Goal: Task Accomplishment & Management: Use online tool/utility

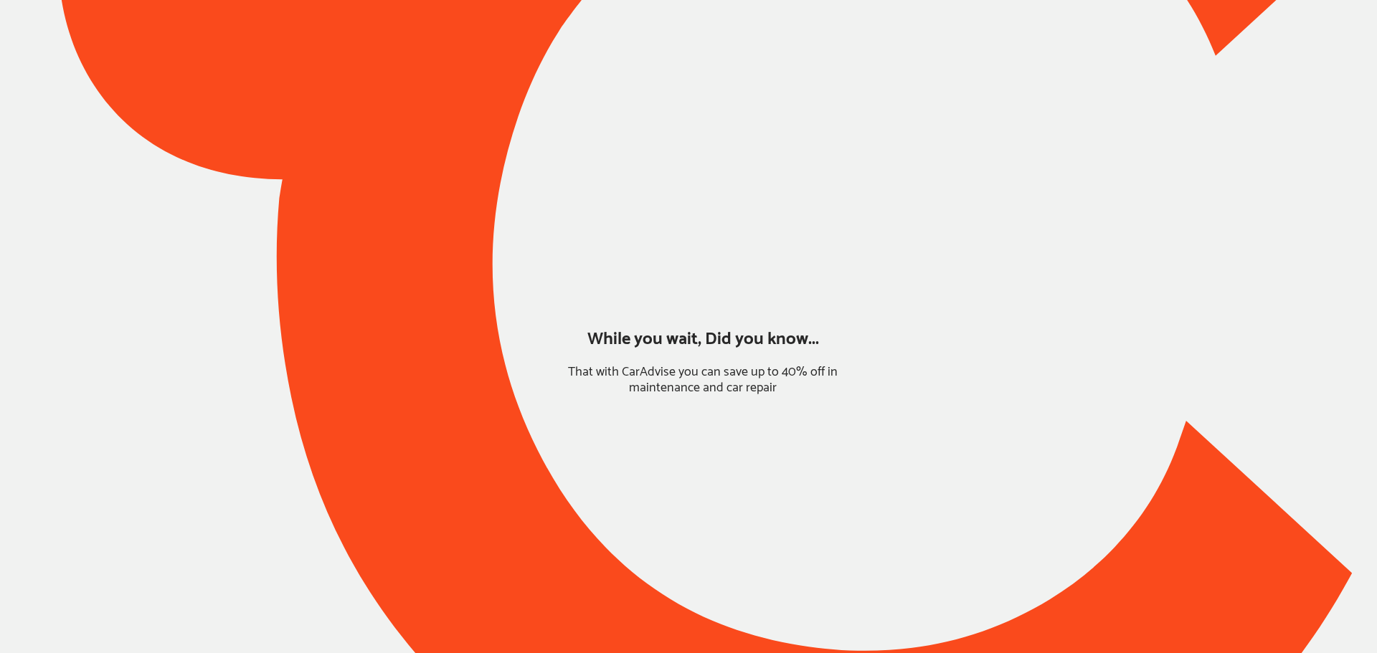
type input "*****"
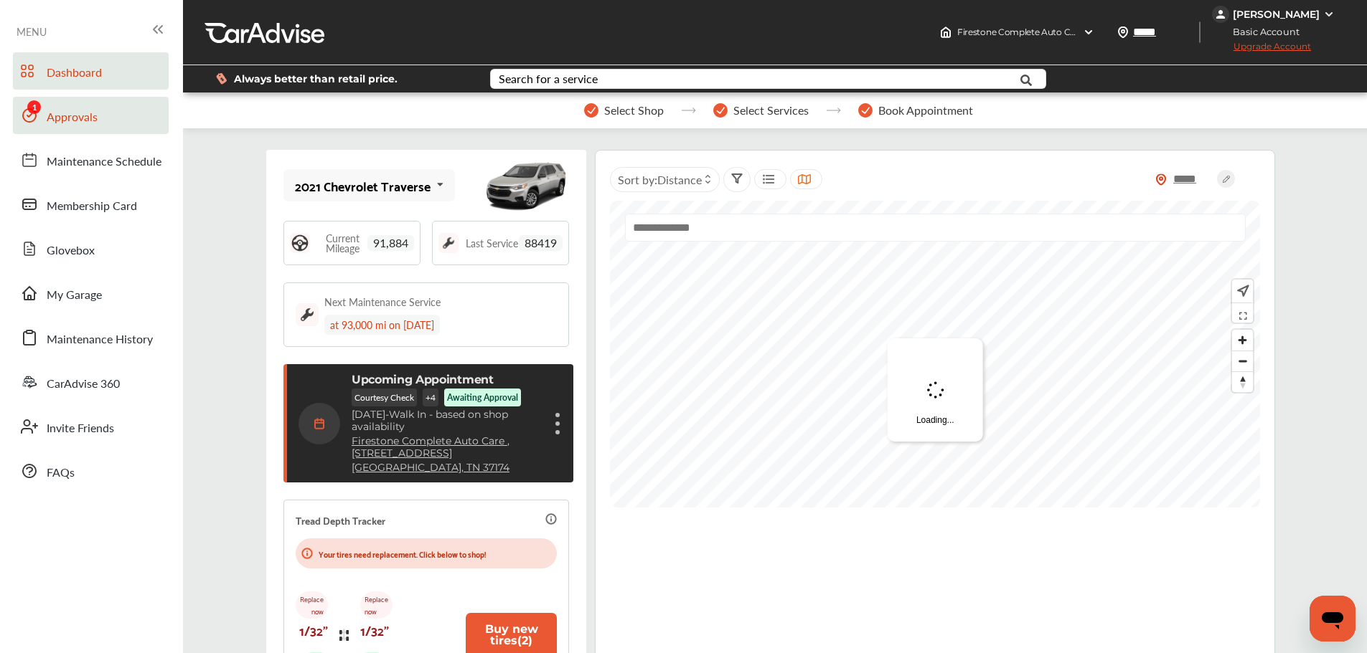
click at [49, 128] on link "Approvals" at bounding box center [91, 115] width 156 height 37
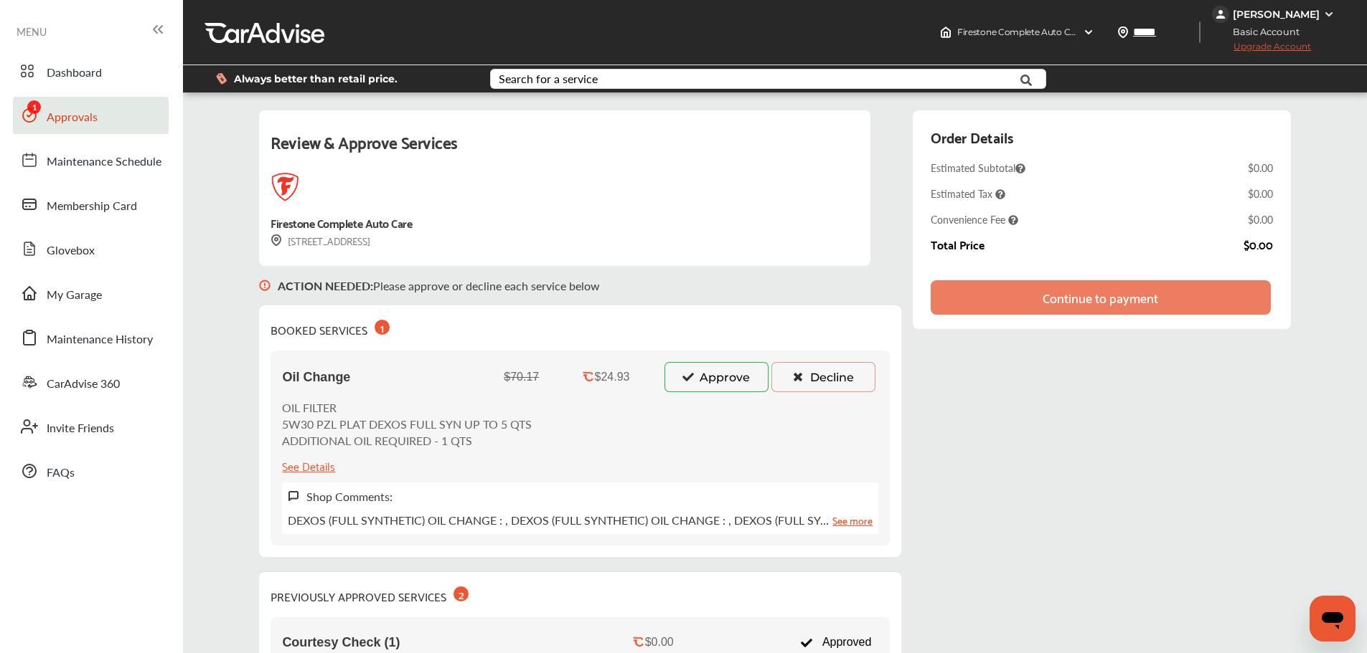
click at [699, 389] on button "Approve" at bounding box center [716, 377] width 104 height 30
